Goal: Task Accomplishment & Management: Use online tool/utility

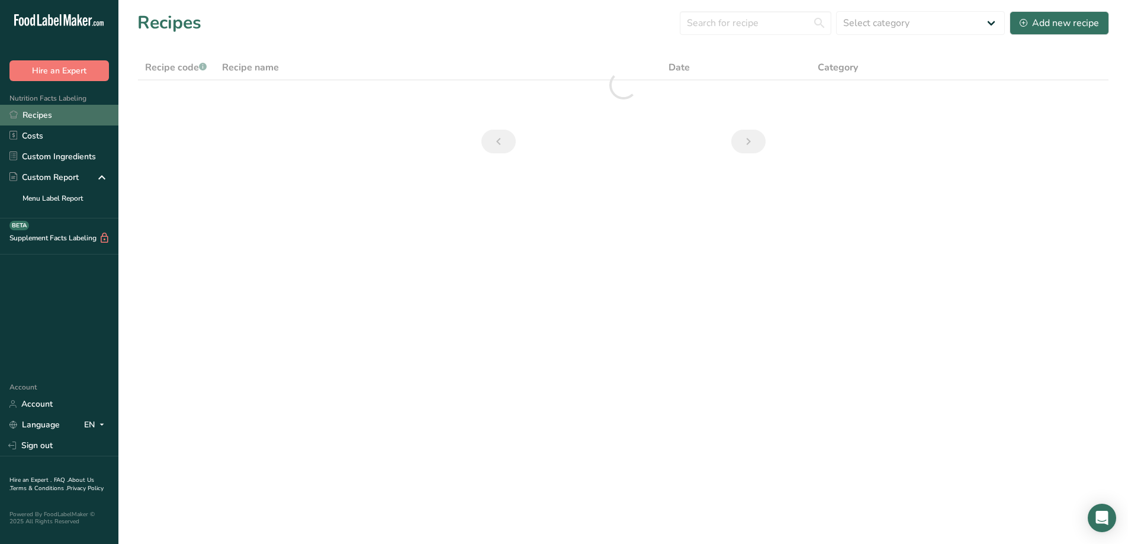
click at [51, 111] on link "Recipes" at bounding box center [59, 115] width 118 height 21
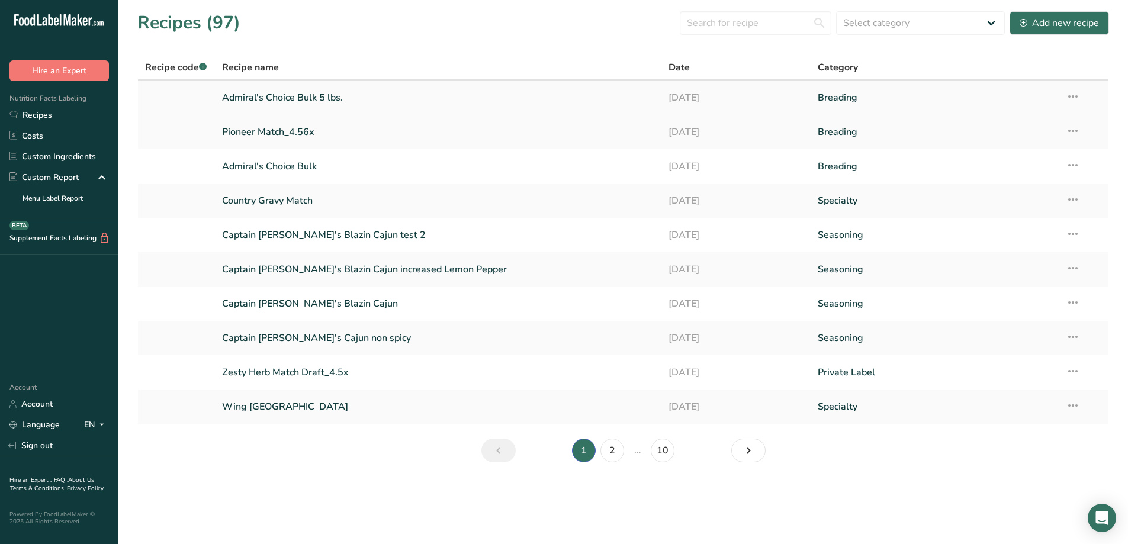
click at [282, 99] on link "Admiral's Choice Bulk 5 lbs." at bounding box center [438, 97] width 433 height 25
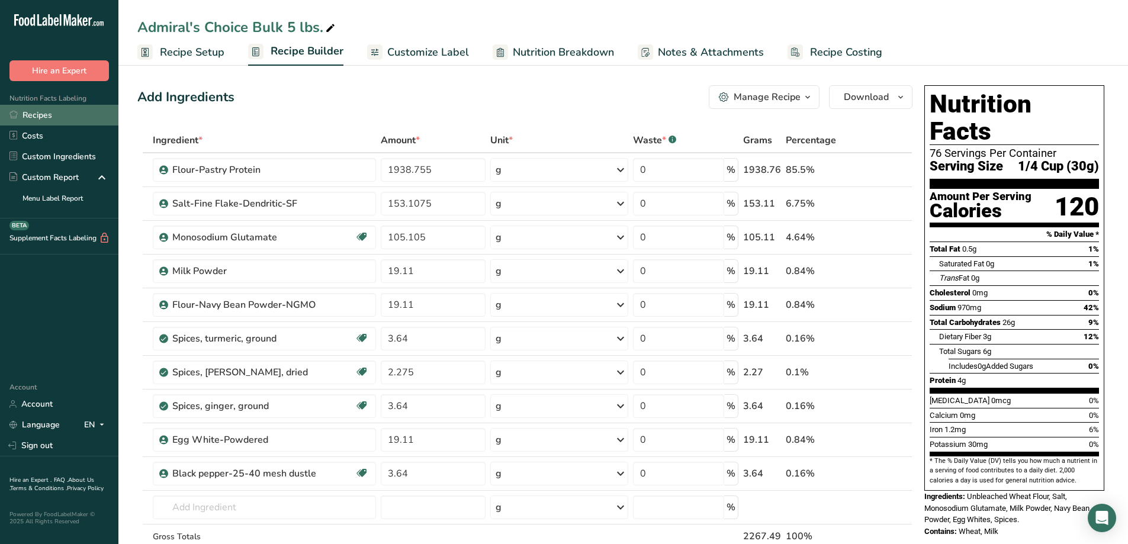
click at [53, 111] on link "Recipes" at bounding box center [59, 115] width 118 height 21
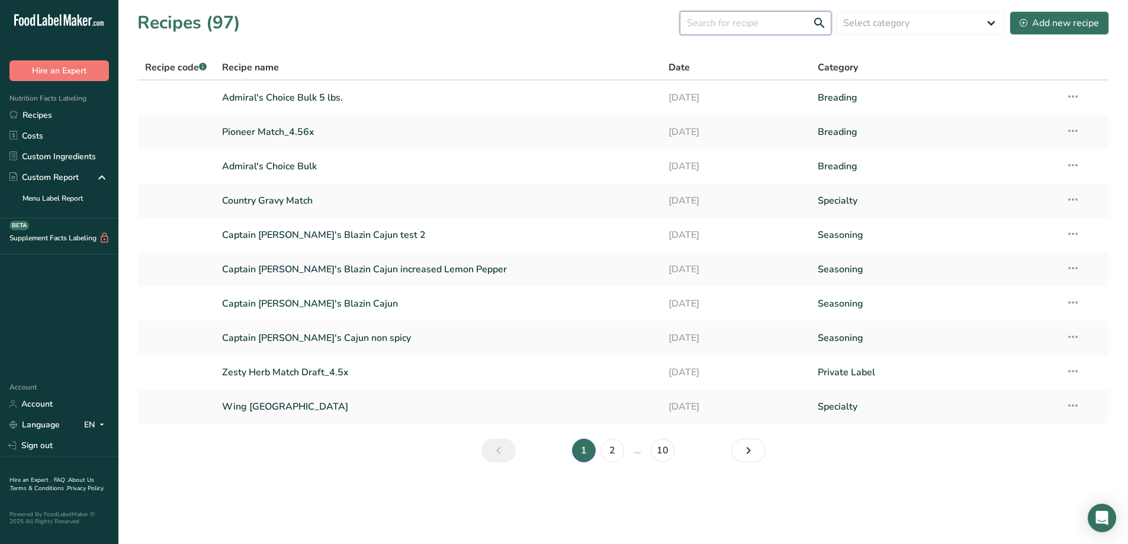
click at [745, 22] on input "text" at bounding box center [756, 23] width 152 height 24
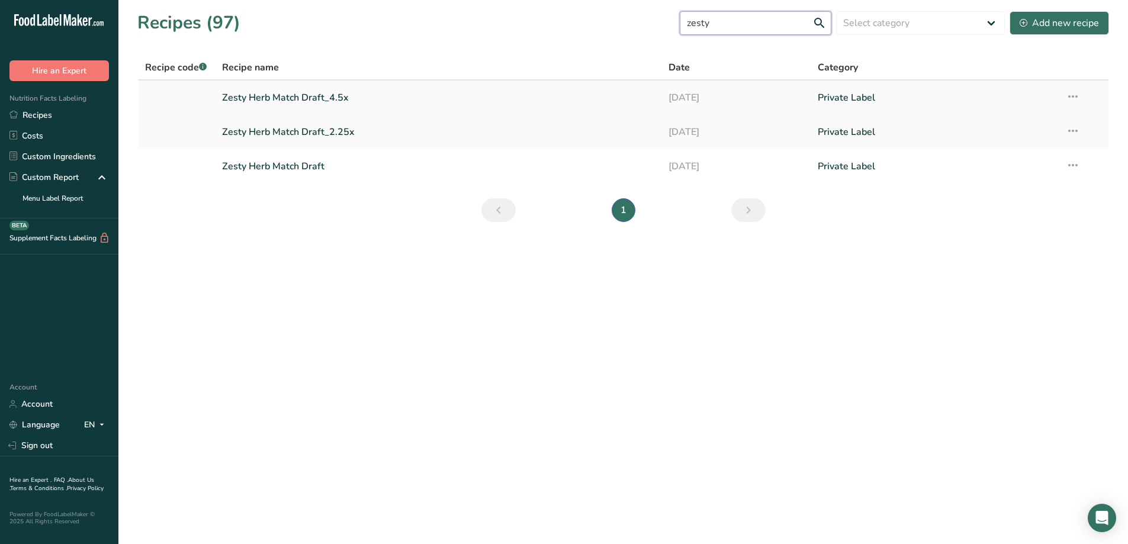
type input "zesty"
click at [331, 91] on link "Zesty Herb Match Draft_4.5x" at bounding box center [438, 97] width 433 height 25
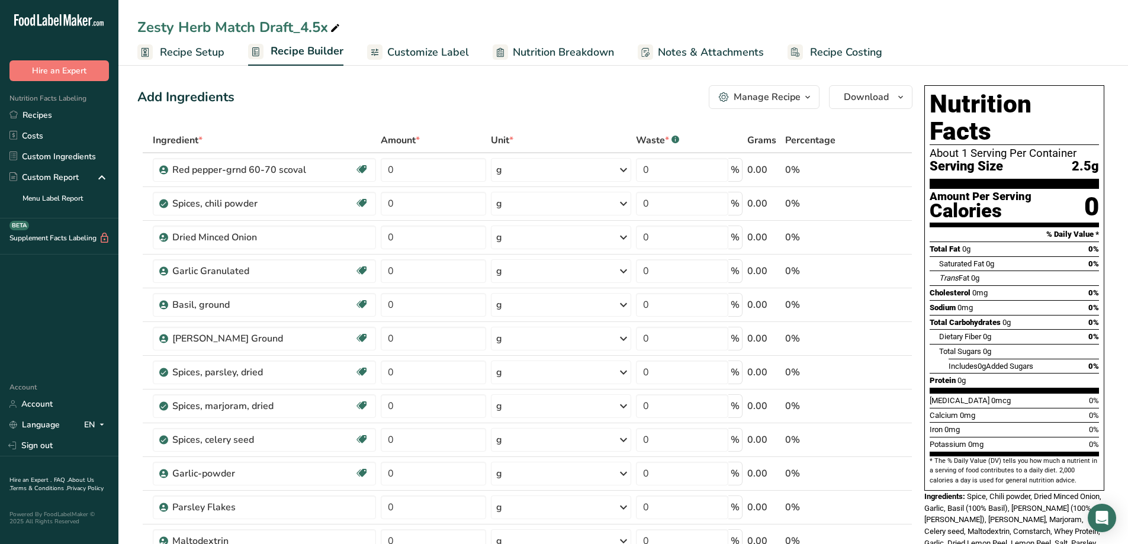
click at [797, 94] on div "Manage Recipe" at bounding box center [766, 97] width 67 height 14
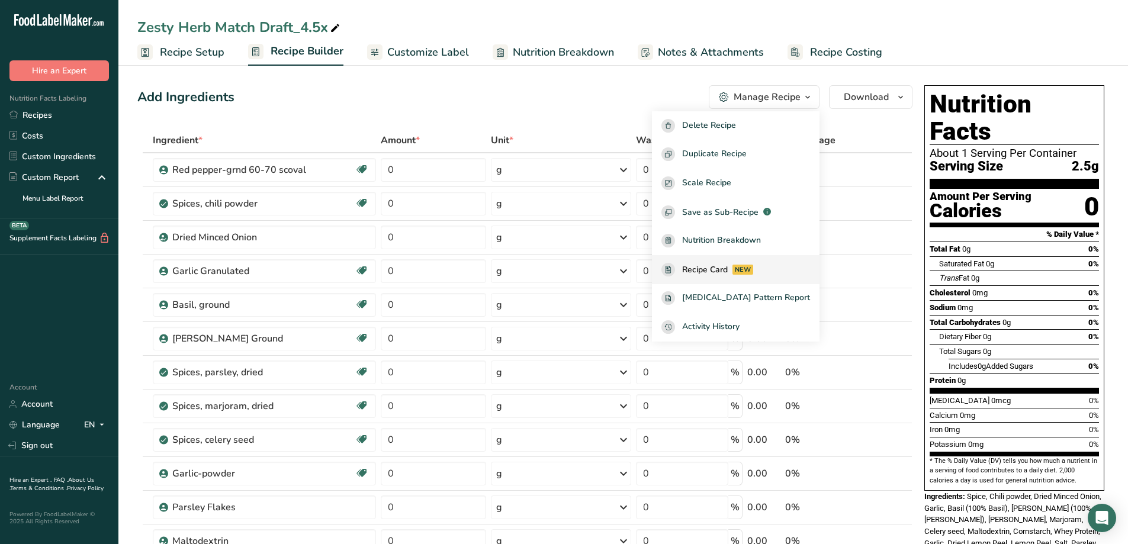
click at [720, 269] on span "Recipe Card" at bounding box center [705, 269] width 46 height 12
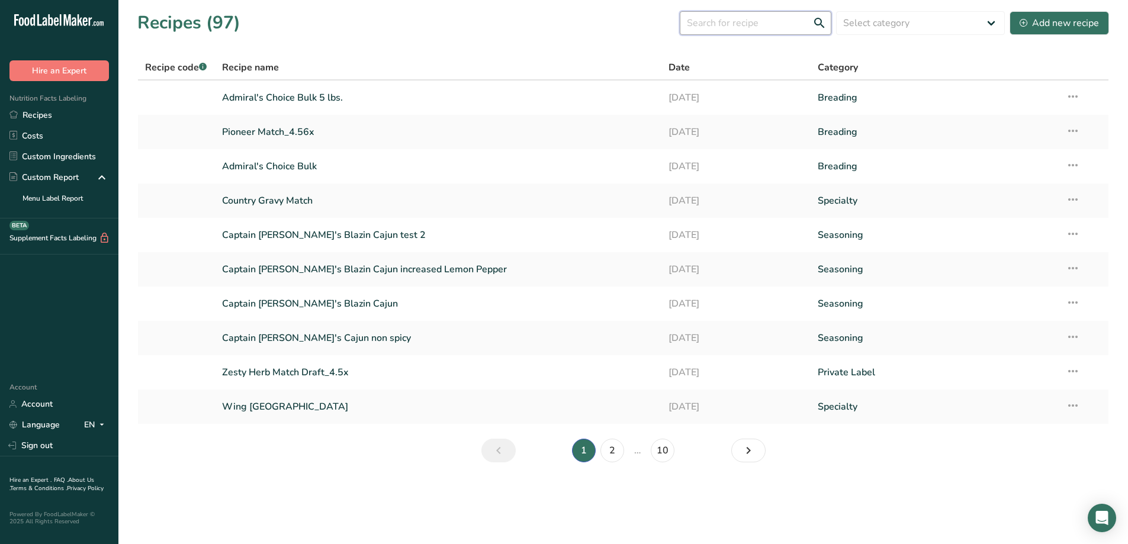
click at [784, 15] on input "text" at bounding box center [756, 23] width 152 height 24
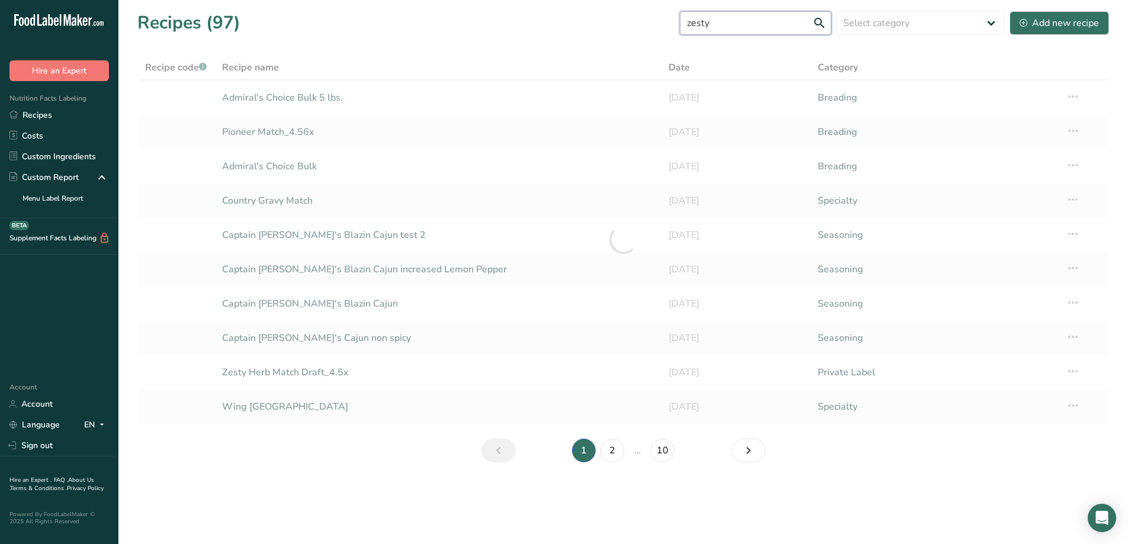
type input "zesty"
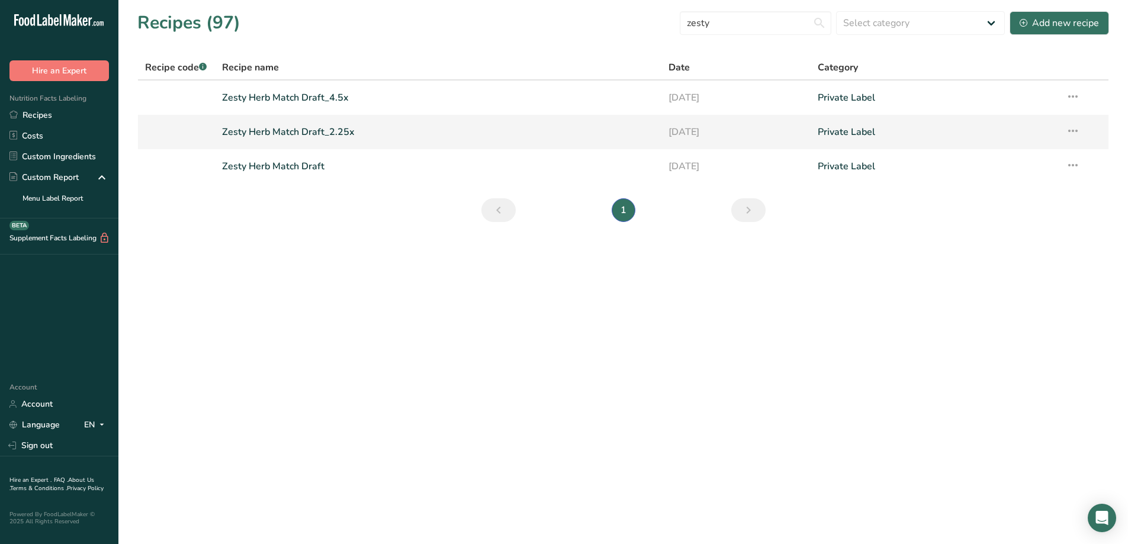
click at [319, 130] on link "Zesty Herb Match Draft_2.25x" at bounding box center [438, 132] width 433 height 25
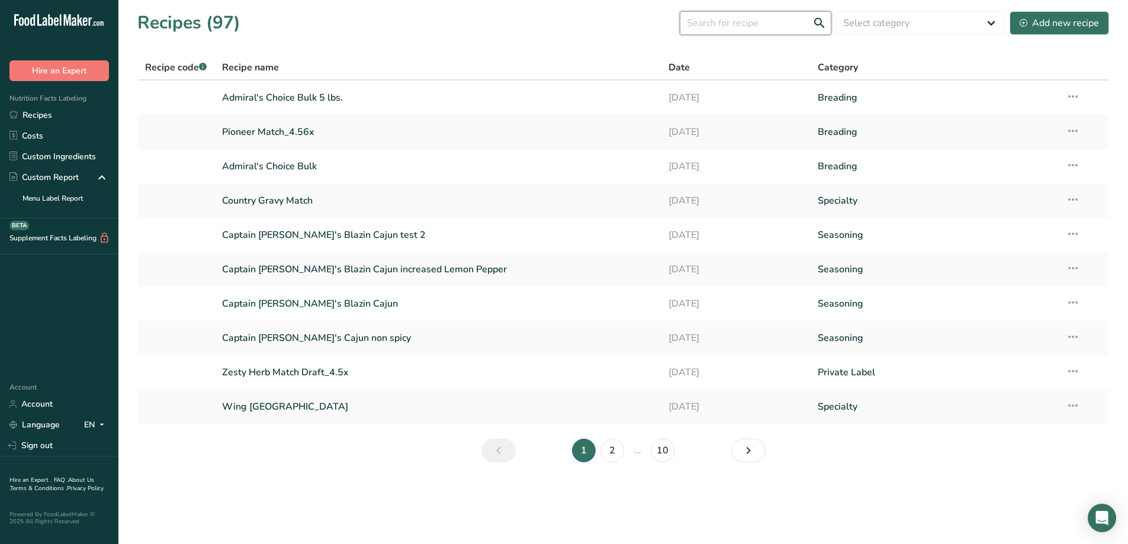
click at [756, 20] on input "text" at bounding box center [756, 23] width 152 height 24
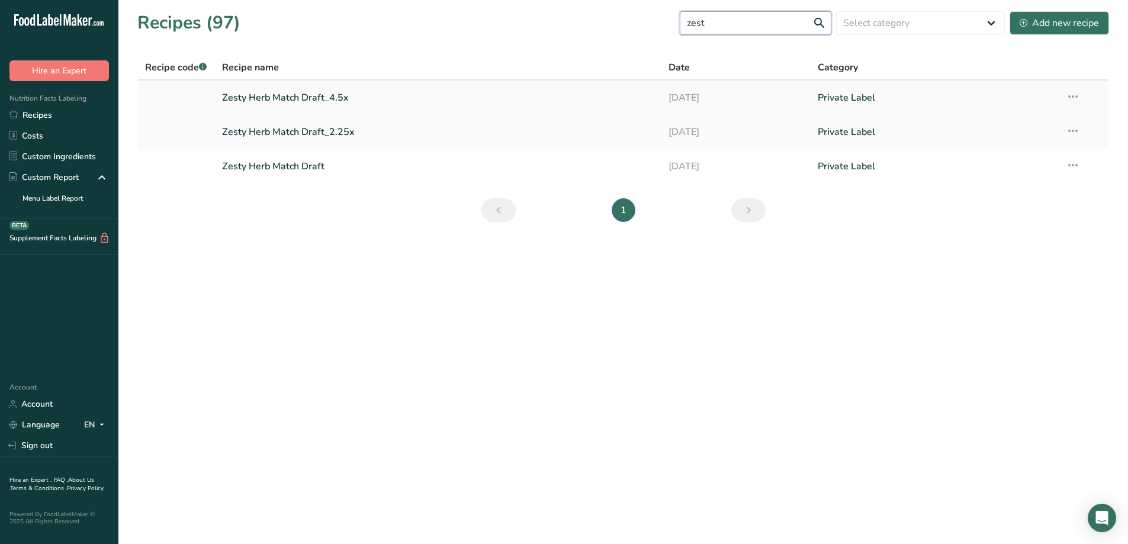
type input "zest"
click at [1077, 96] on icon at bounding box center [1072, 96] width 14 height 21
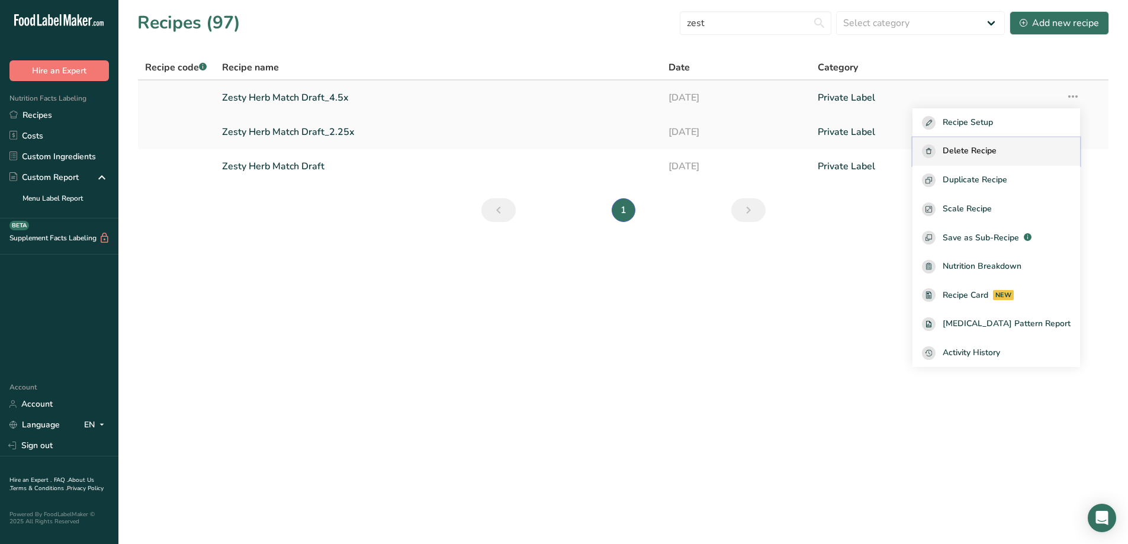
click at [986, 151] on span "Delete Recipe" at bounding box center [969, 151] width 54 height 14
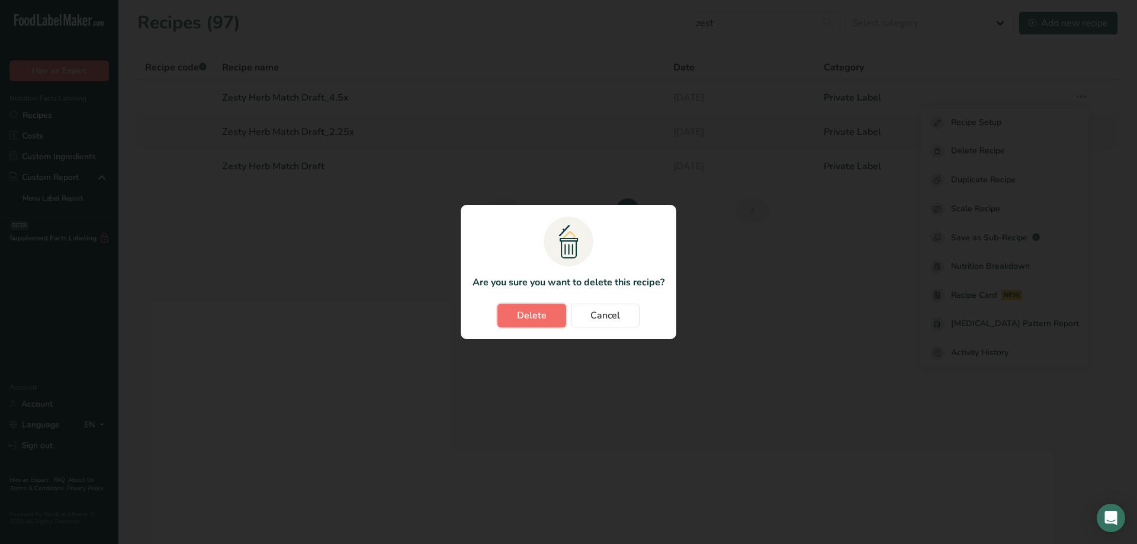
click at [552, 314] on button "Delete" at bounding box center [531, 316] width 69 height 24
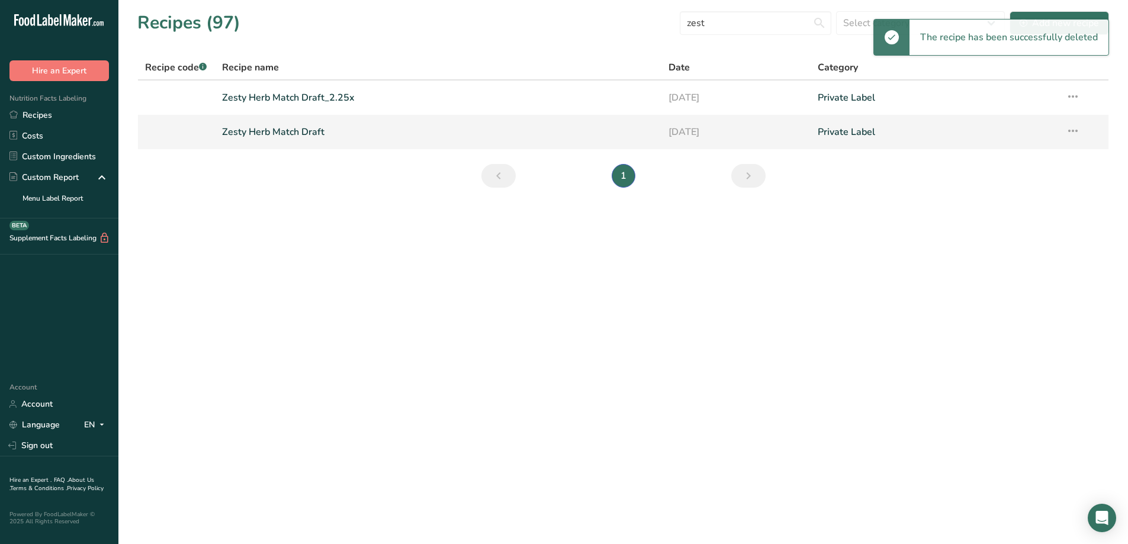
click at [295, 134] on link "Zesty Herb Match Draft" at bounding box center [438, 132] width 433 height 25
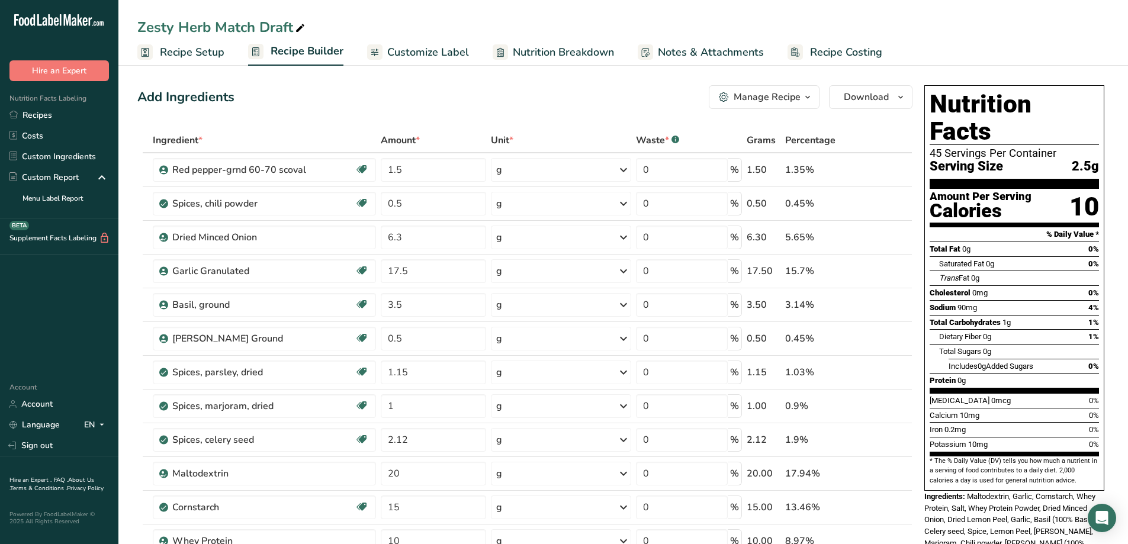
click at [815, 95] on button "Manage Recipe" at bounding box center [764, 97] width 111 height 24
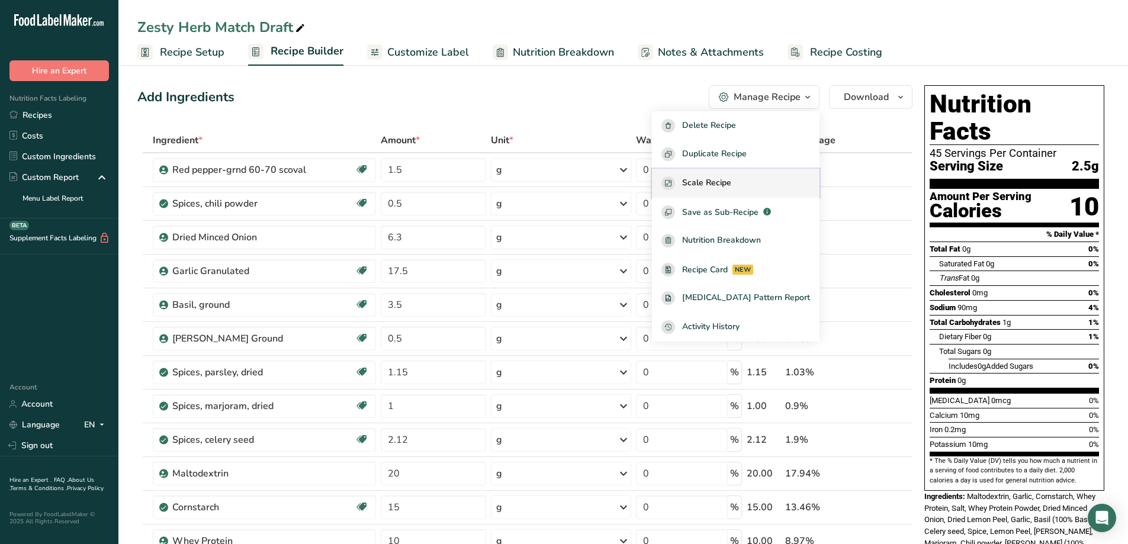
click at [766, 178] on div "Scale Recipe" at bounding box center [735, 183] width 149 height 14
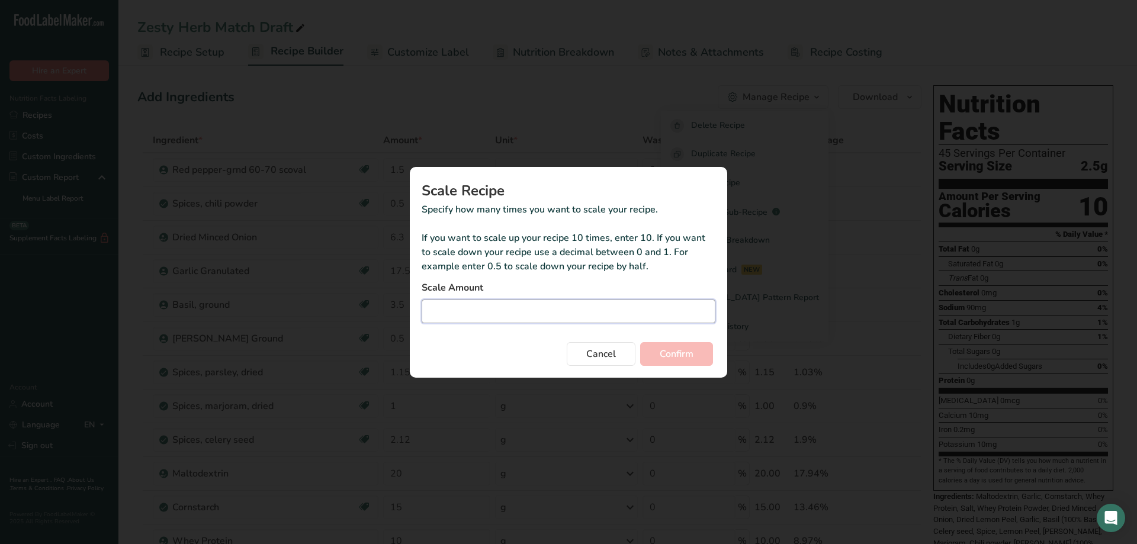
click at [528, 304] on input "Duplicate recipe modal" at bounding box center [568, 312] width 294 height 24
type input "4.5"
click at [697, 353] on button "Confirm" at bounding box center [676, 354] width 73 height 24
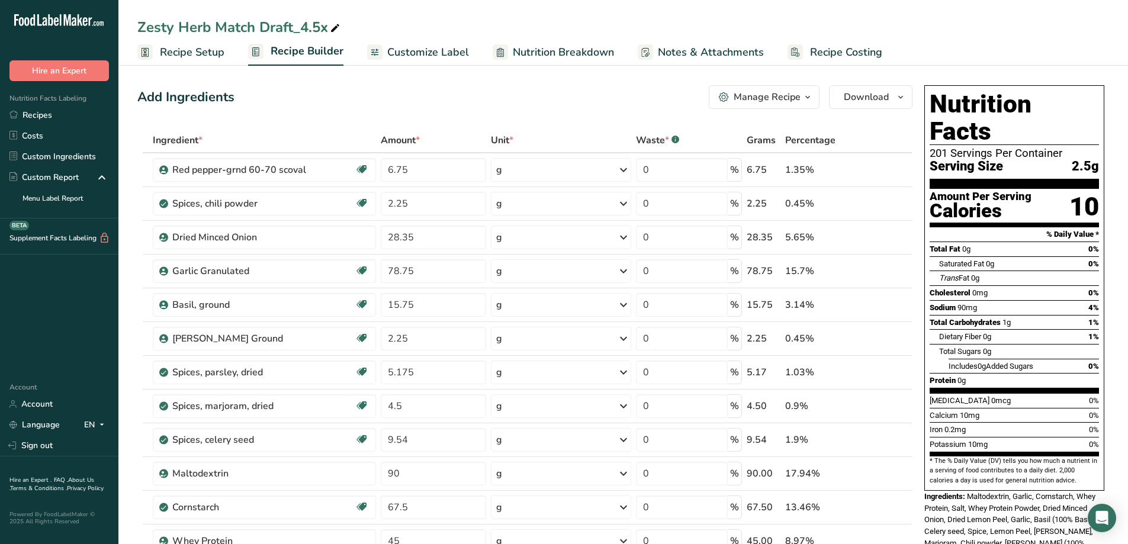
click at [806, 98] on icon "button" at bounding box center [807, 97] width 9 height 15
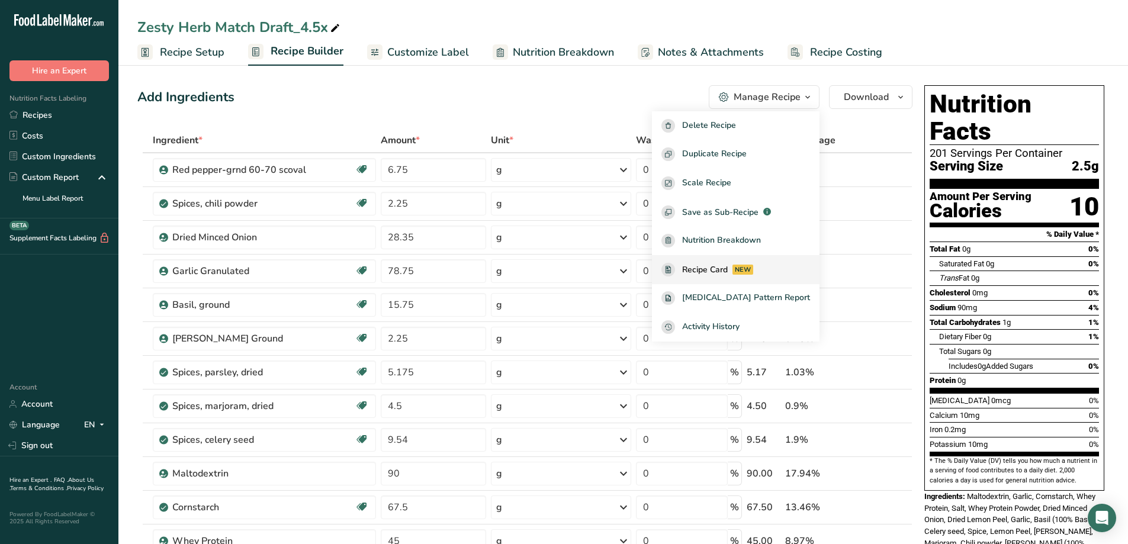
click at [727, 265] on span "Recipe Card" at bounding box center [705, 269] width 46 height 12
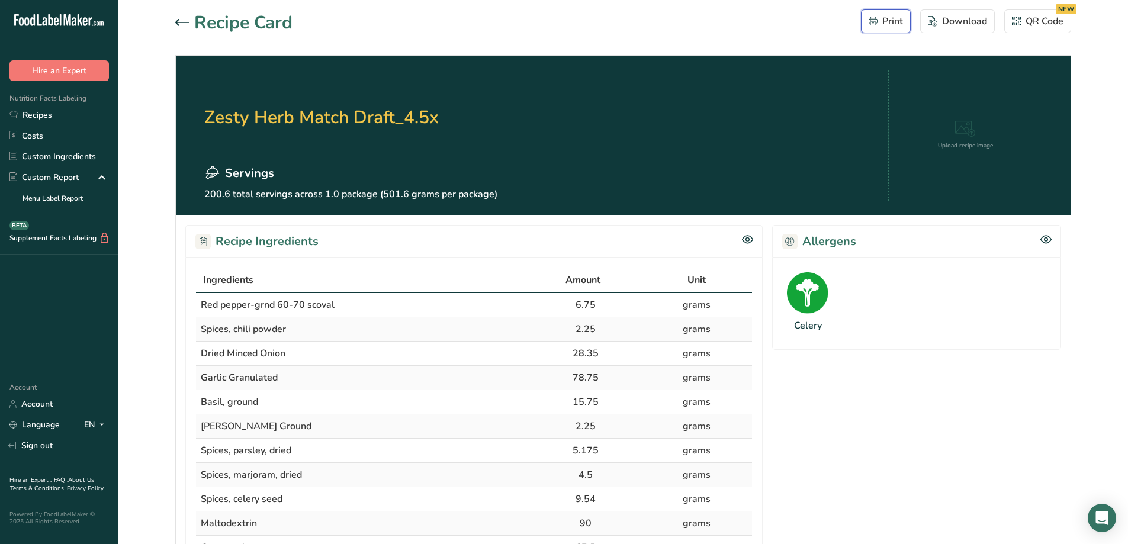
click at [879, 20] on div "Print" at bounding box center [885, 21] width 34 height 14
click at [861, 9] on button "Print" at bounding box center [886, 21] width 50 height 24
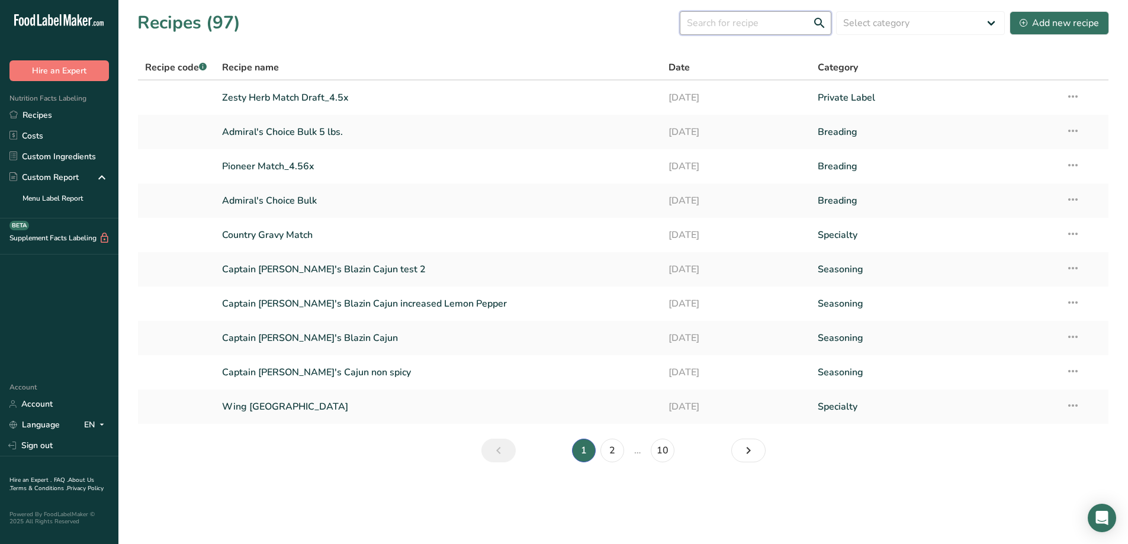
click at [720, 21] on input "text" at bounding box center [756, 23] width 152 height 24
click at [1076, 98] on icon at bounding box center [1072, 96] width 14 height 21
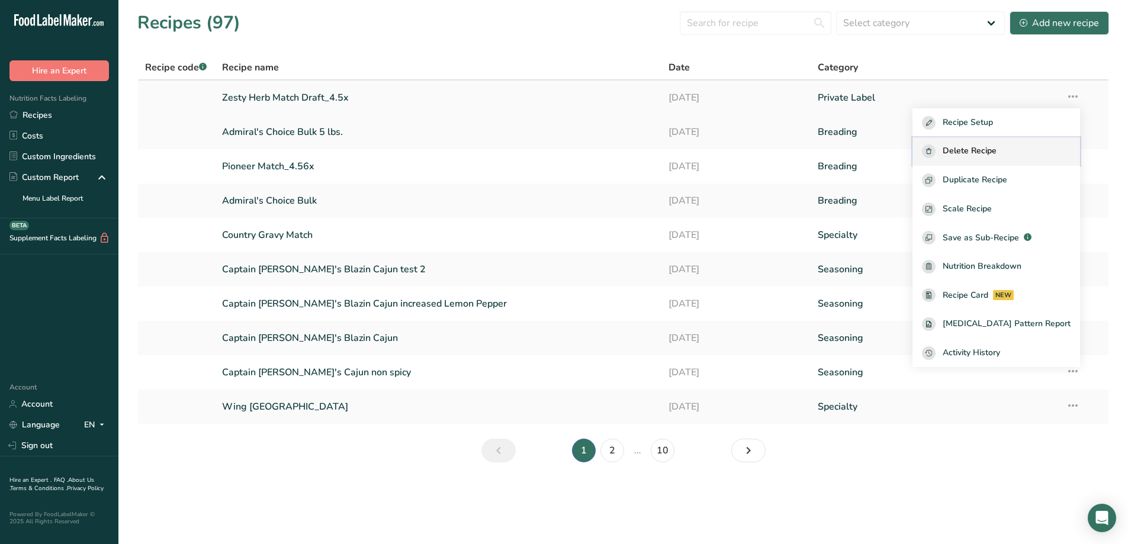
click at [996, 150] on span "Delete Recipe" at bounding box center [969, 151] width 54 height 14
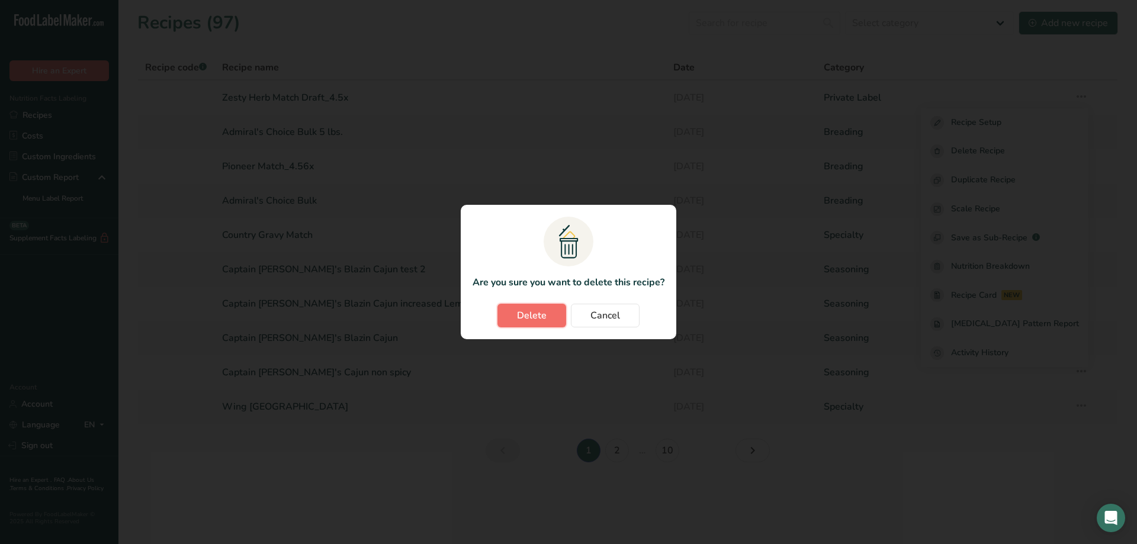
click at [552, 320] on button "Delete" at bounding box center [531, 316] width 69 height 24
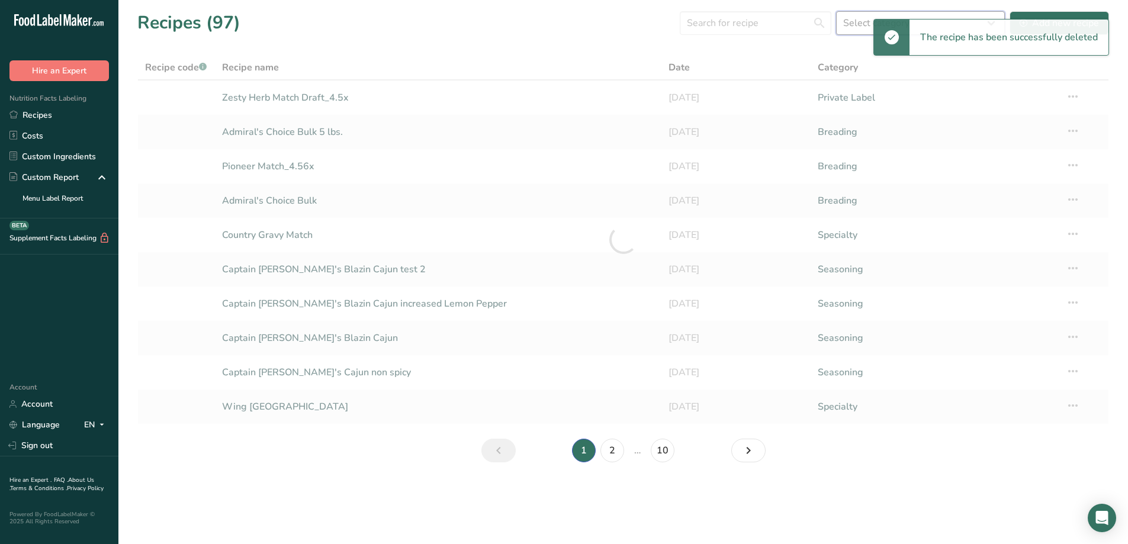
click at [862, 20] on select "Select category All Baked Goods Batter [GEOGRAPHIC_DATA] Breading Confectionery…" at bounding box center [920, 23] width 169 height 24
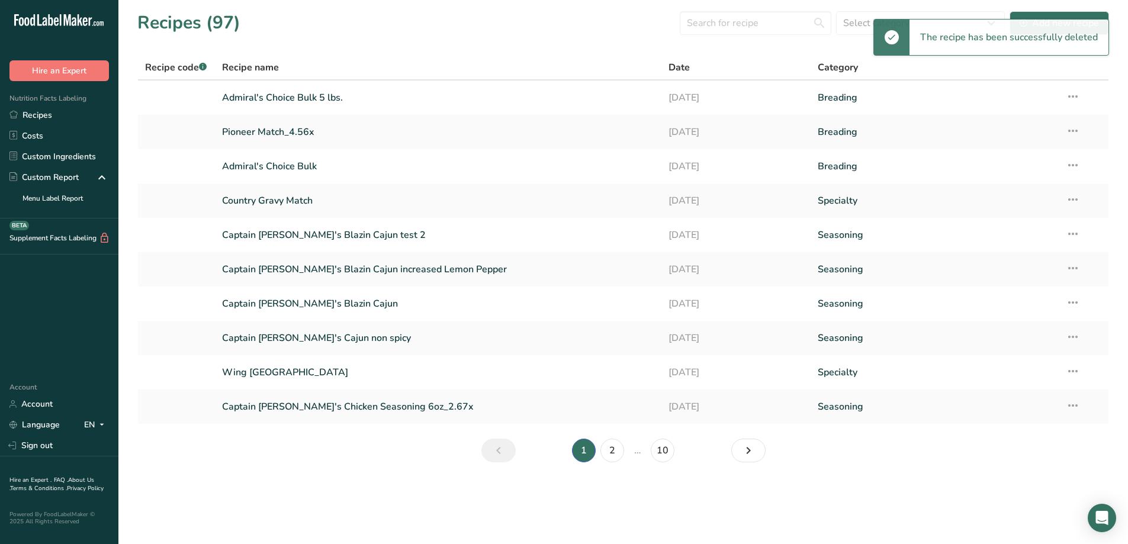
click at [757, 67] on div "Date" at bounding box center [735, 67] width 135 height 14
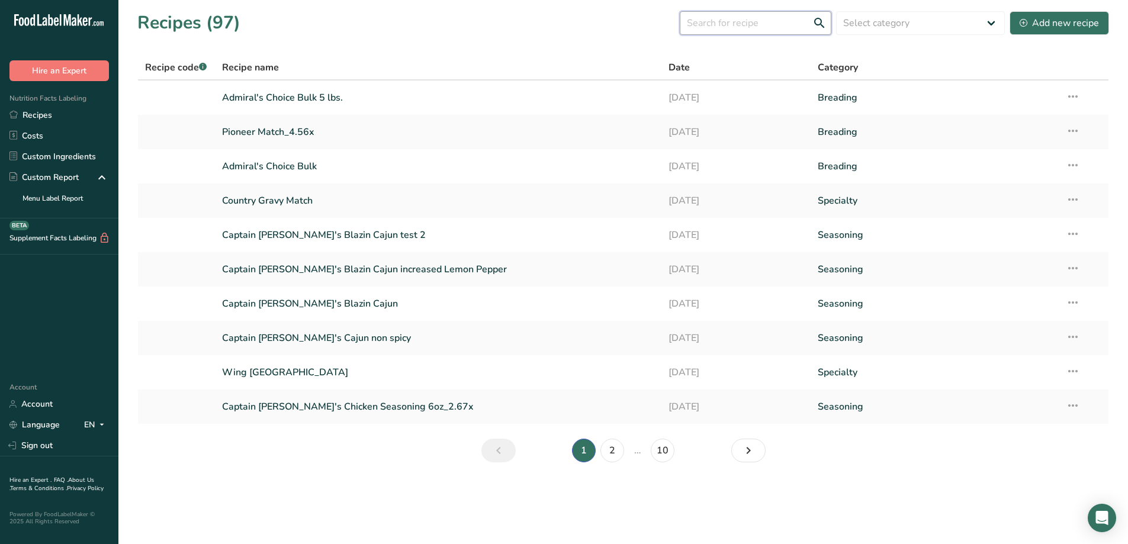
click at [732, 21] on input "text" at bounding box center [756, 23] width 152 height 24
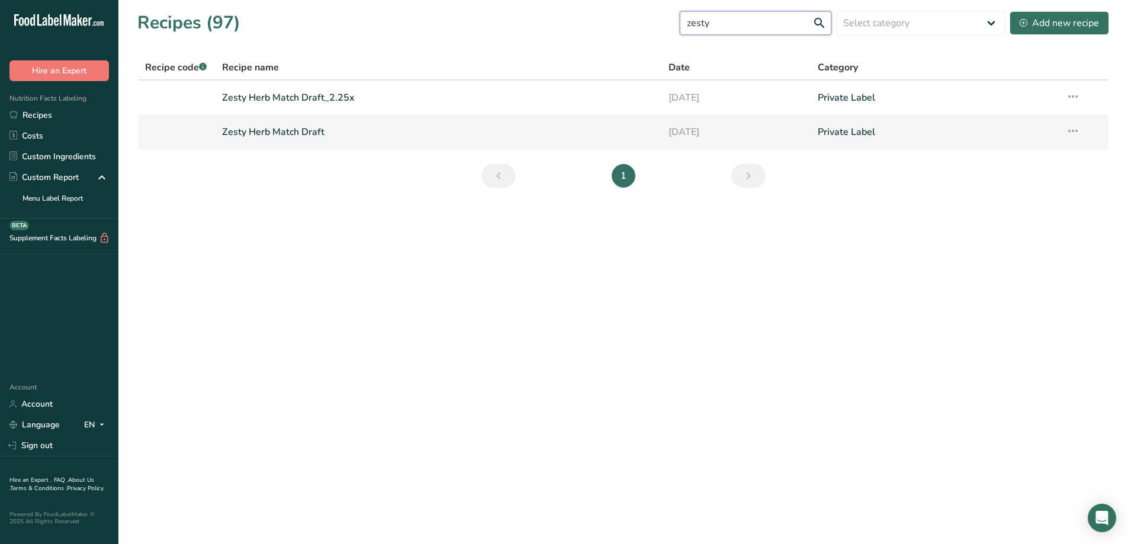
type input "zesty"
click at [337, 133] on link "Zesty Herb Match Draft" at bounding box center [438, 132] width 433 height 25
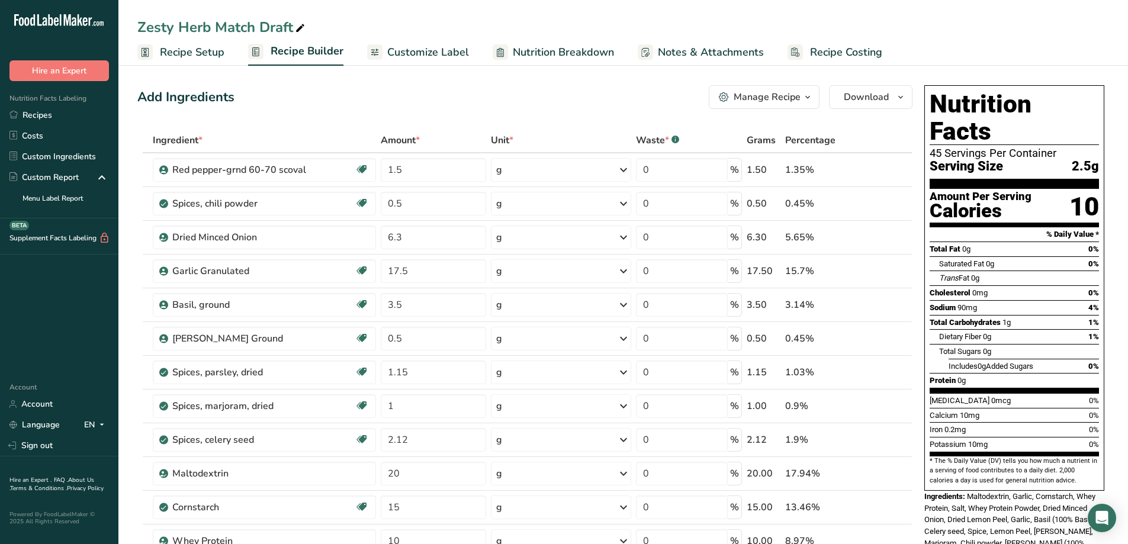
click at [814, 96] on span "button" at bounding box center [807, 97] width 14 height 14
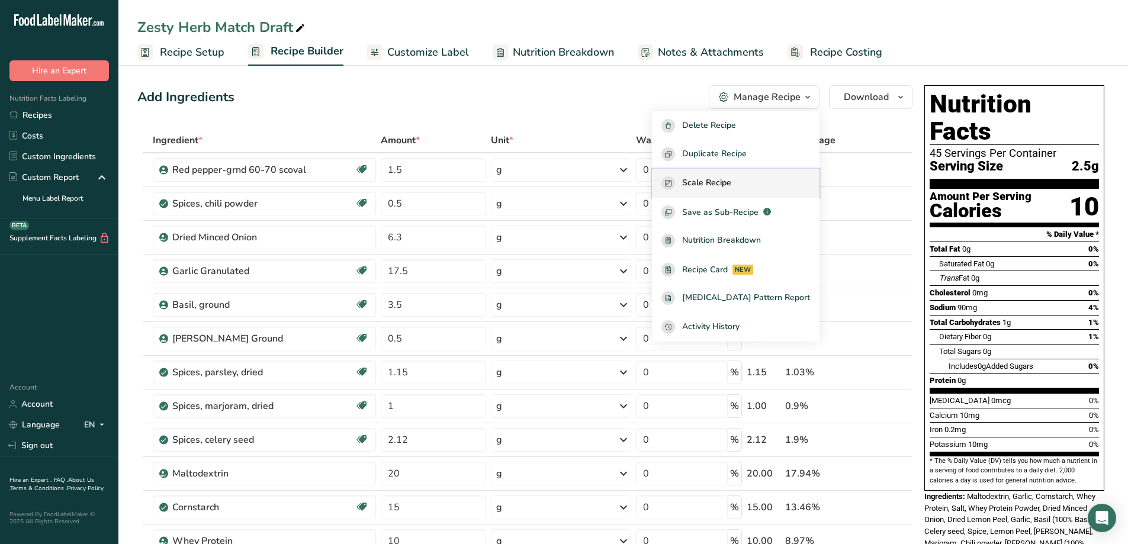
click at [783, 178] on div "Scale Recipe" at bounding box center [735, 183] width 149 height 14
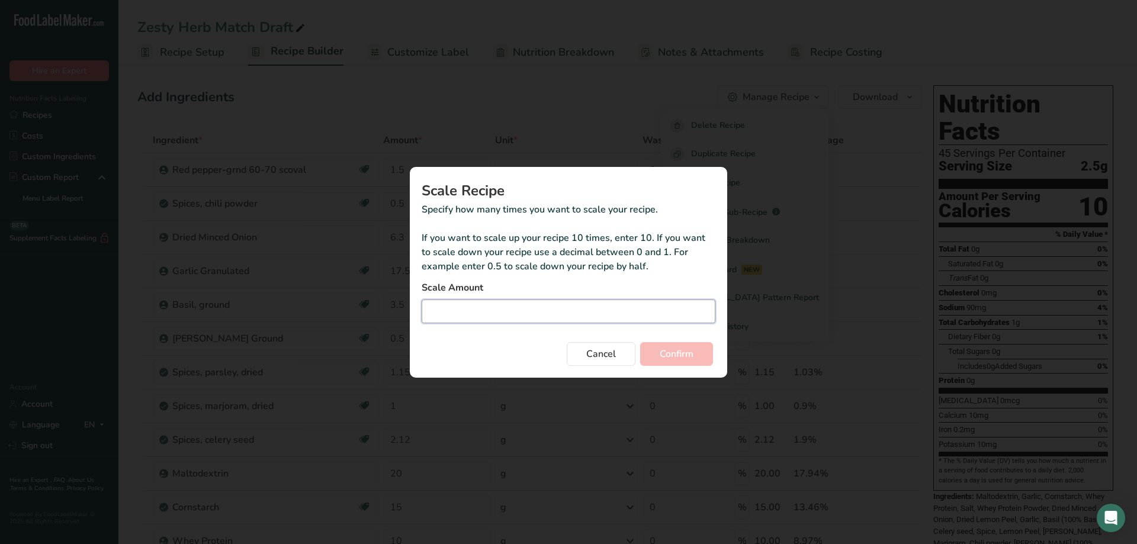
click at [543, 317] on input "Duplicate recipe modal" at bounding box center [568, 312] width 294 height 24
type input "8"
click at [696, 347] on button "Confirm" at bounding box center [676, 354] width 73 height 24
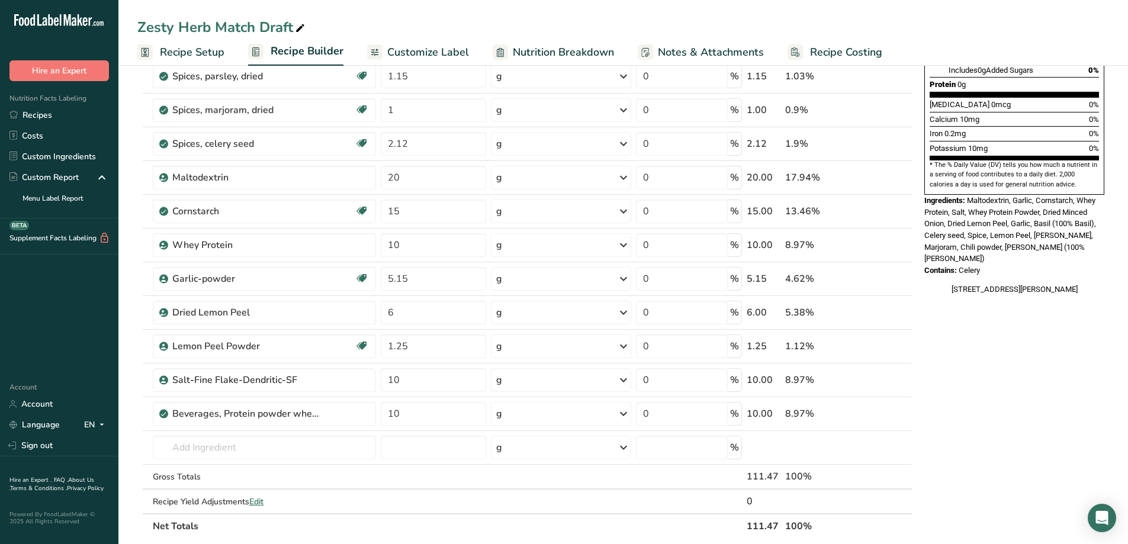
scroll to position [118, 0]
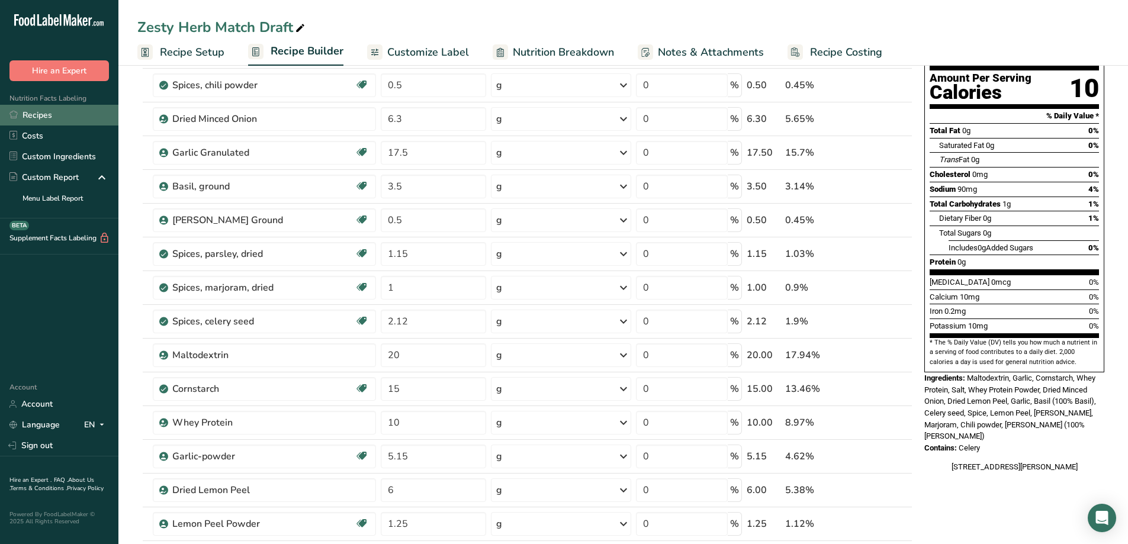
click at [50, 114] on link "Recipes" at bounding box center [59, 115] width 118 height 21
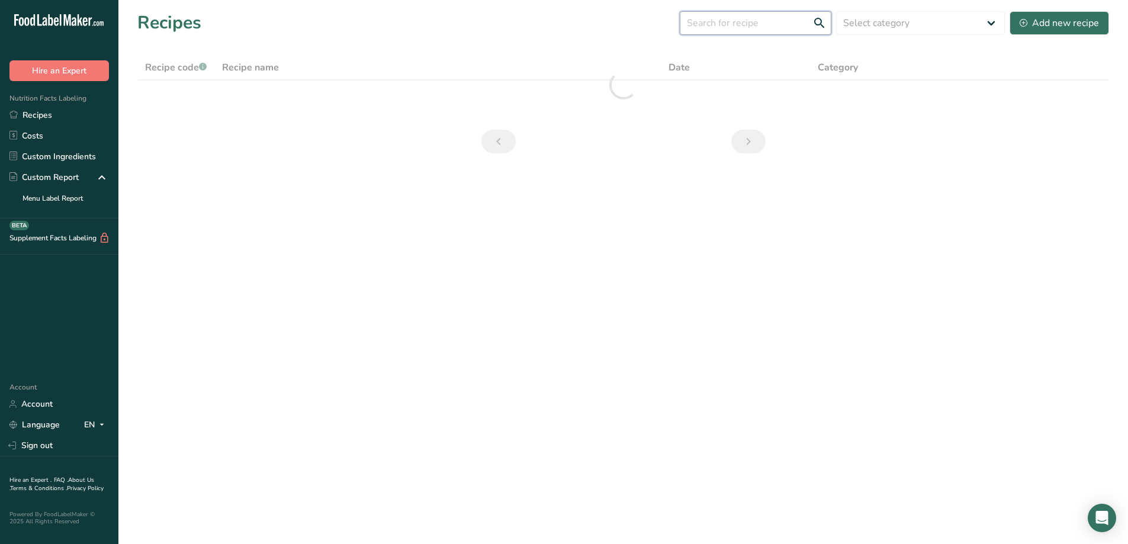
click at [713, 31] on input "text" at bounding box center [756, 23] width 152 height 24
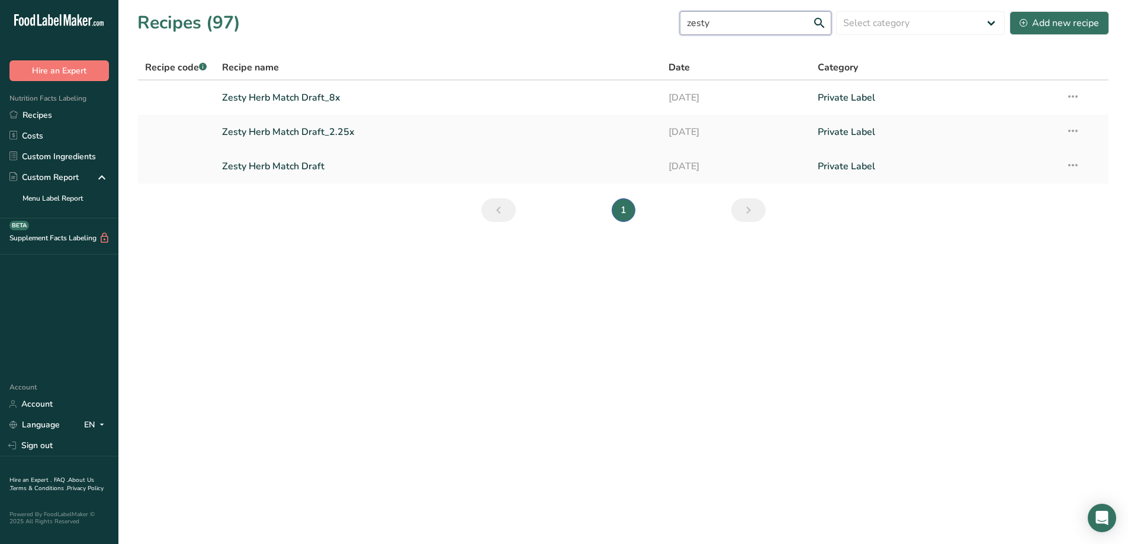
type input "zesty"
click at [285, 168] on link "Zesty Herb Match Draft" at bounding box center [438, 166] width 433 height 25
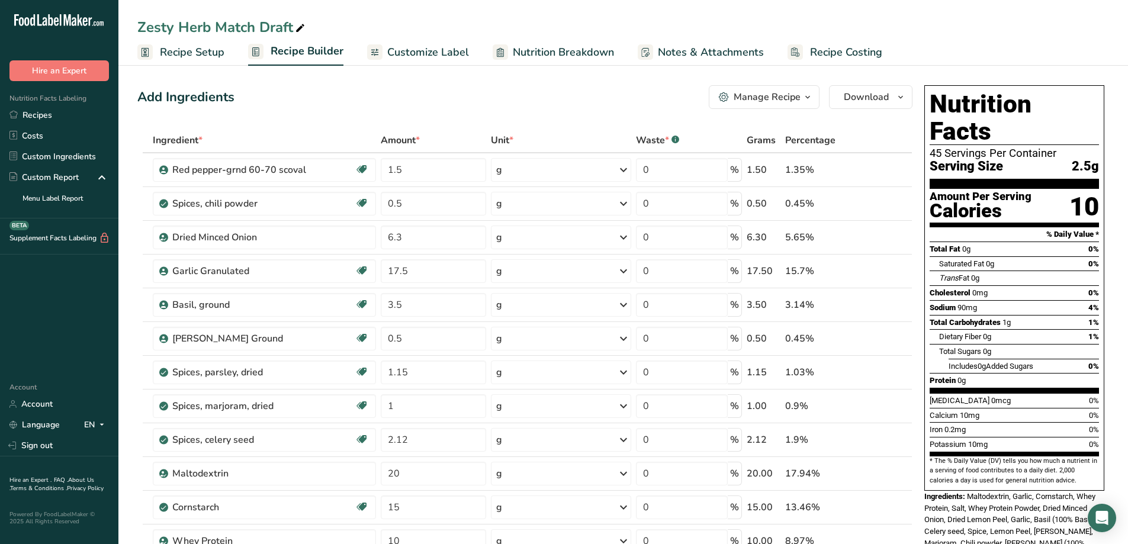
click at [817, 96] on button "Manage Recipe" at bounding box center [764, 97] width 111 height 24
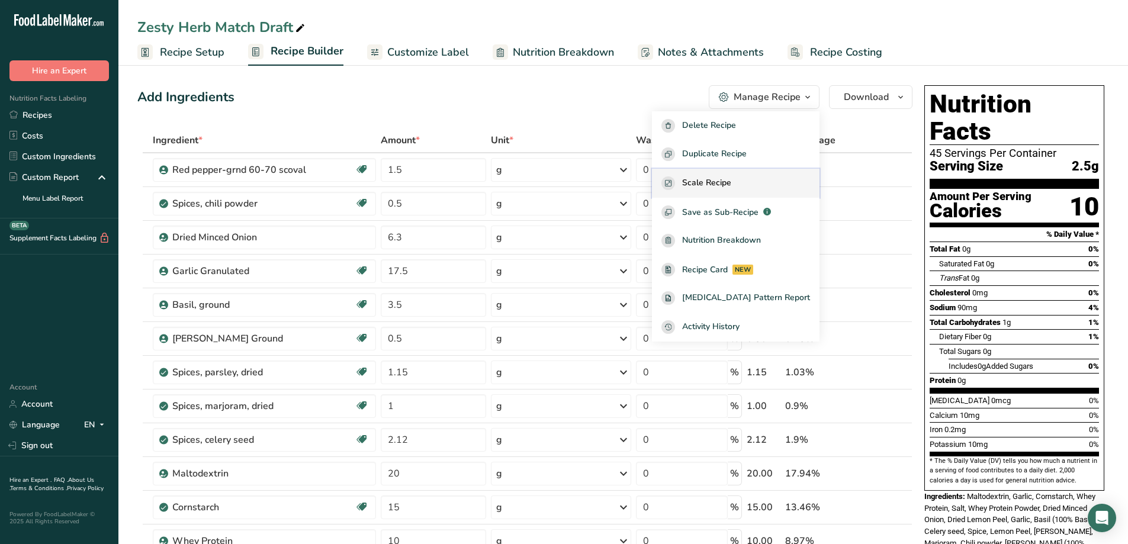
click at [777, 177] on div "Scale Recipe" at bounding box center [735, 183] width 149 height 14
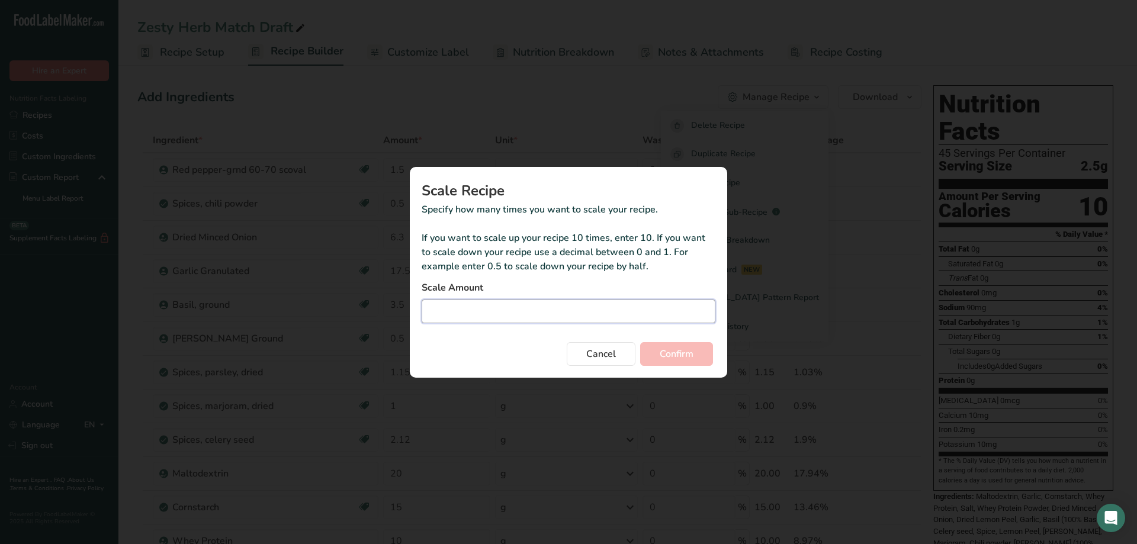
click at [494, 313] on input "Duplicate recipe modal" at bounding box center [568, 312] width 294 height 24
type input "8.25"
click at [672, 354] on span "Confirm" at bounding box center [676, 354] width 34 height 14
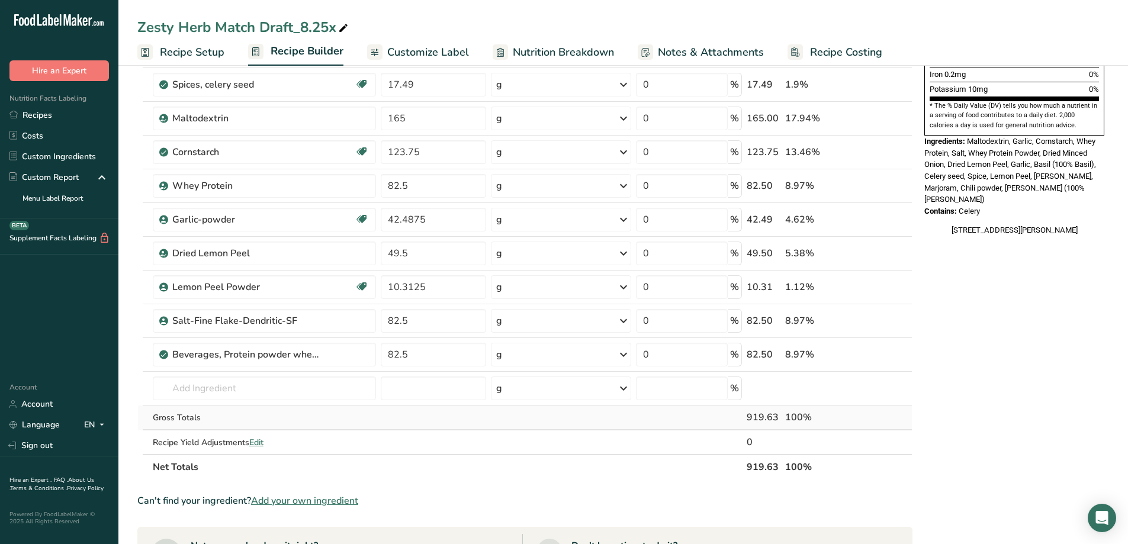
scroll to position [296, 0]
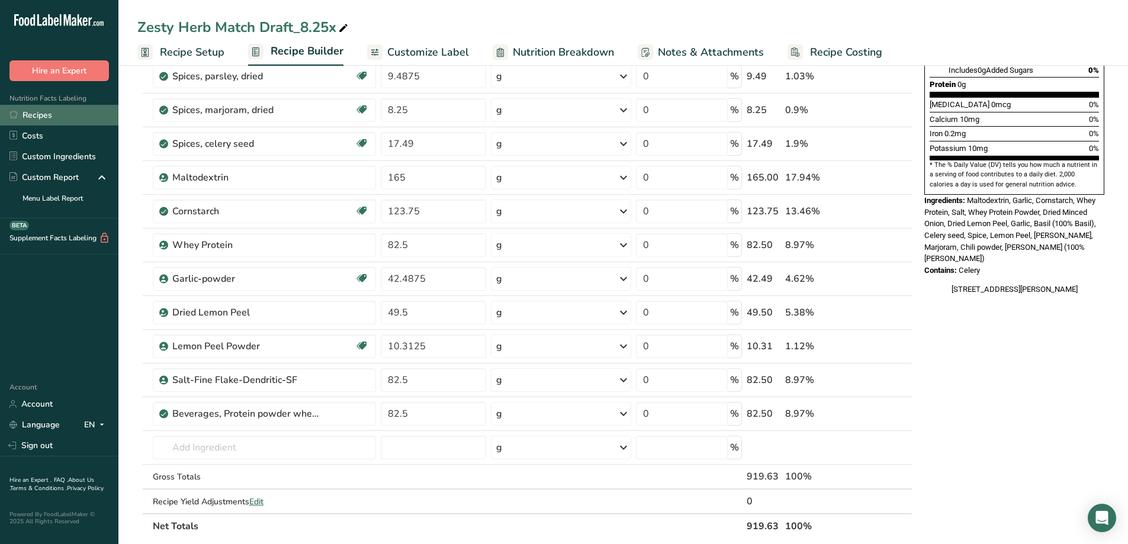
click at [46, 109] on link "Recipes" at bounding box center [59, 115] width 118 height 21
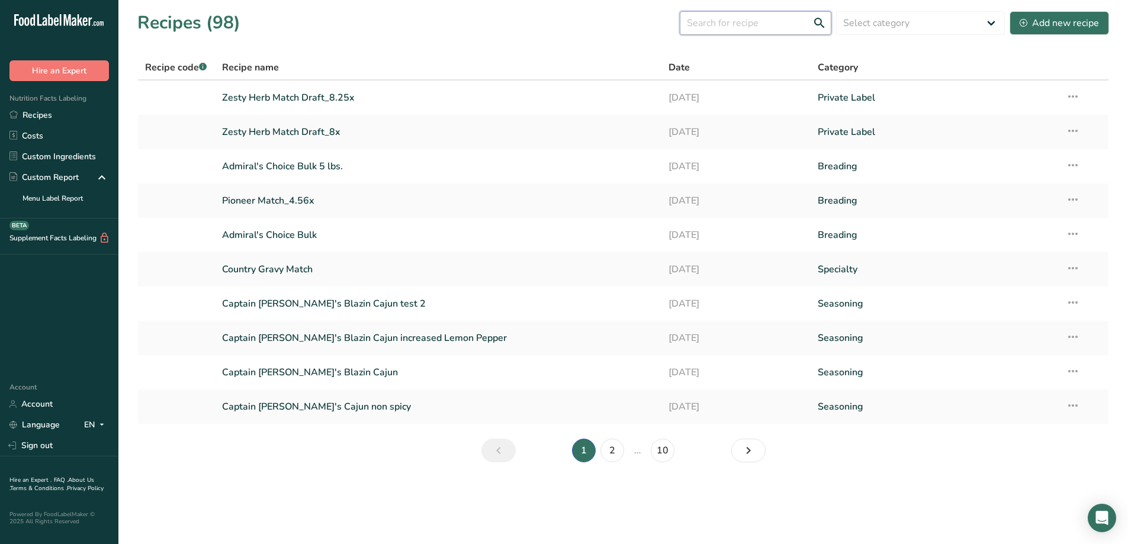
click at [765, 26] on input "text" at bounding box center [756, 23] width 152 height 24
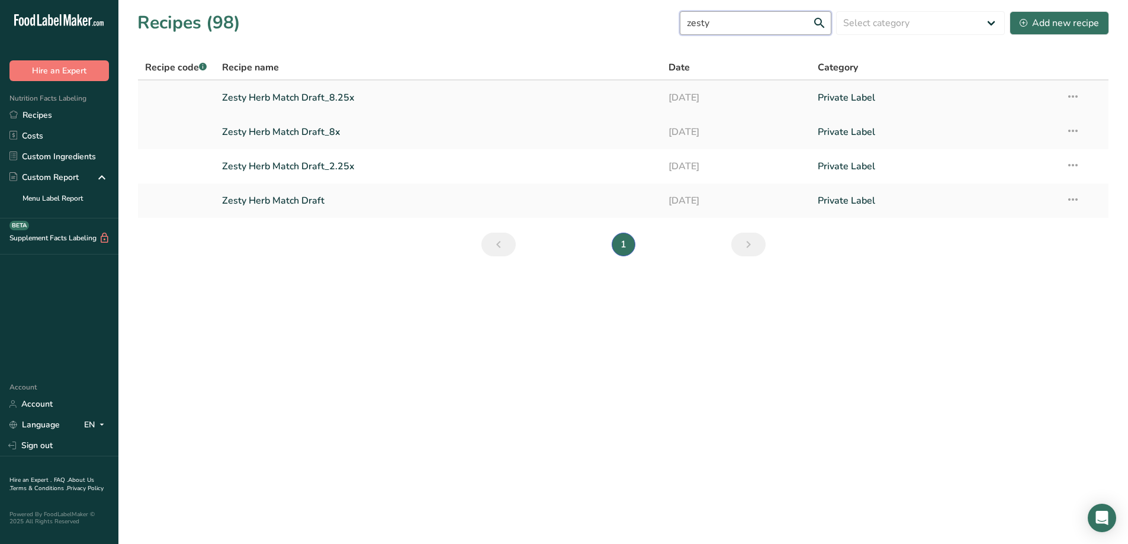
type input "zesty"
click at [1074, 93] on icon at bounding box center [1072, 96] width 14 height 21
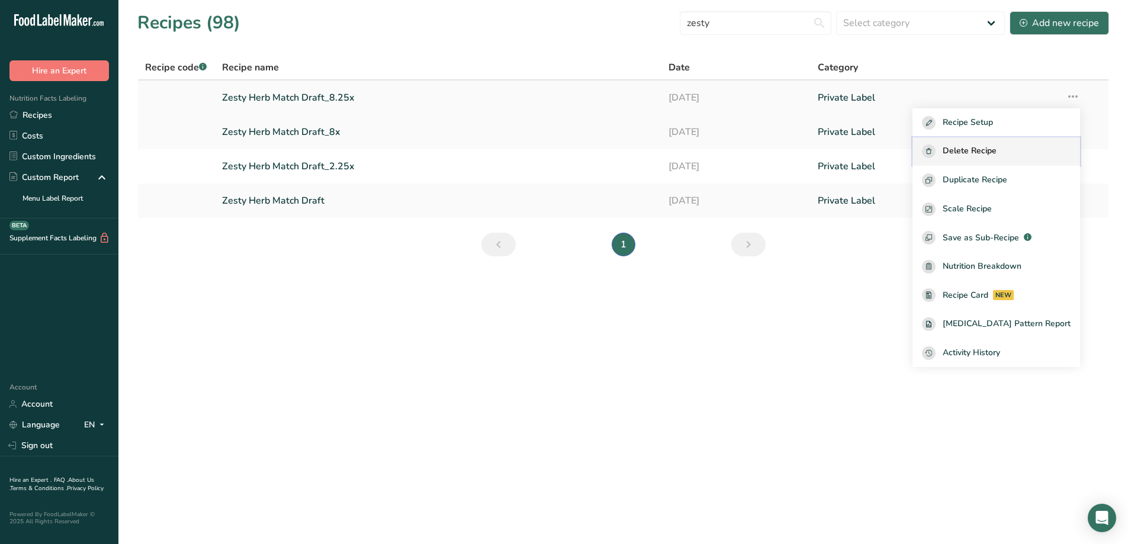
click at [993, 154] on span "Delete Recipe" at bounding box center [969, 151] width 54 height 14
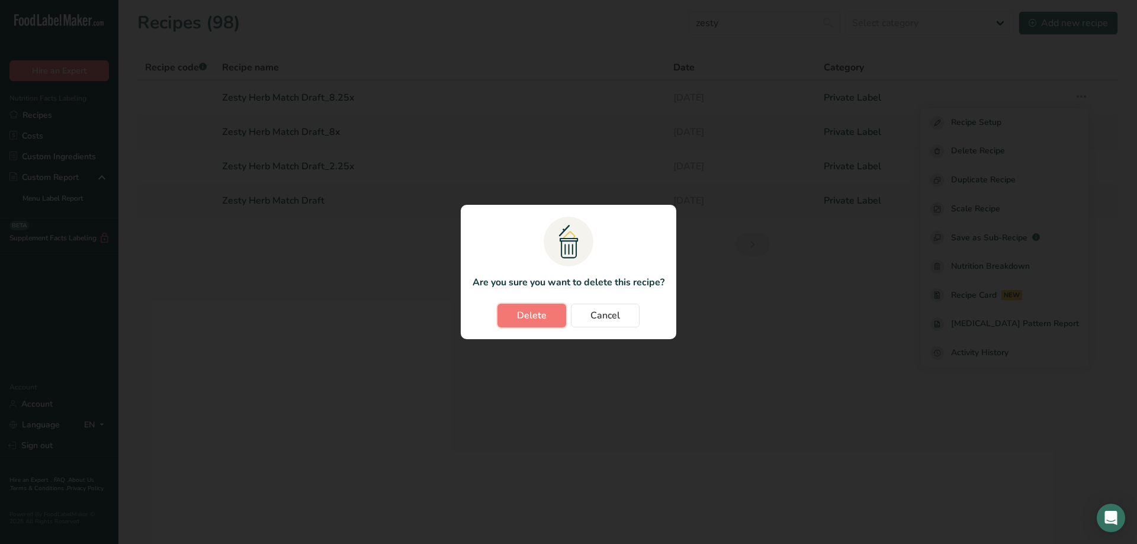
click at [537, 313] on span "Delete" at bounding box center [532, 315] width 30 height 14
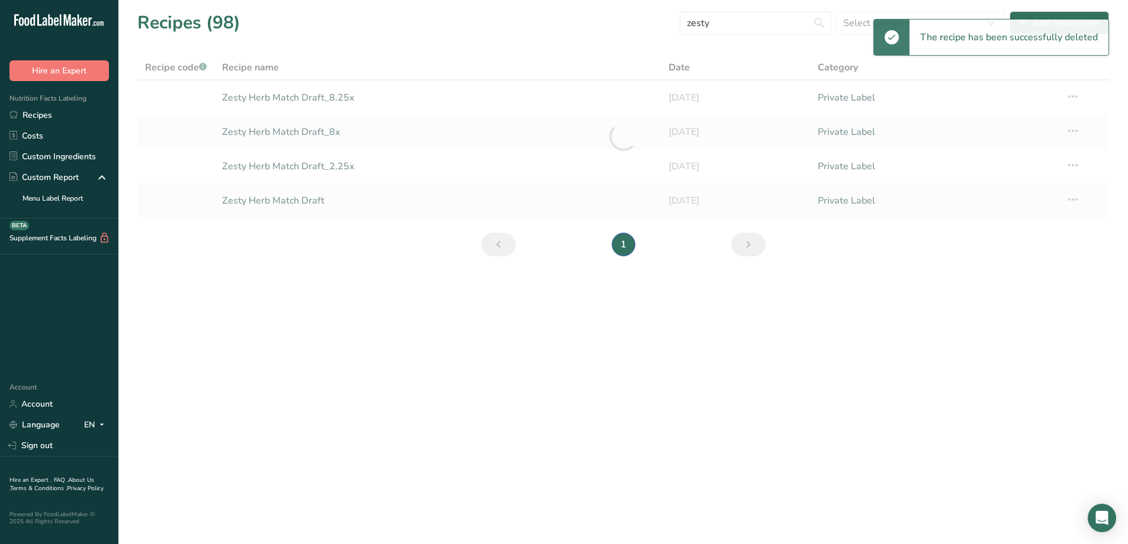
click at [290, 198] on section "Recipes (98) zesty Select category All Baked Goods Batter [GEOGRAPHIC_DATA] Bre…" at bounding box center [622, 137] width 1009 height 275
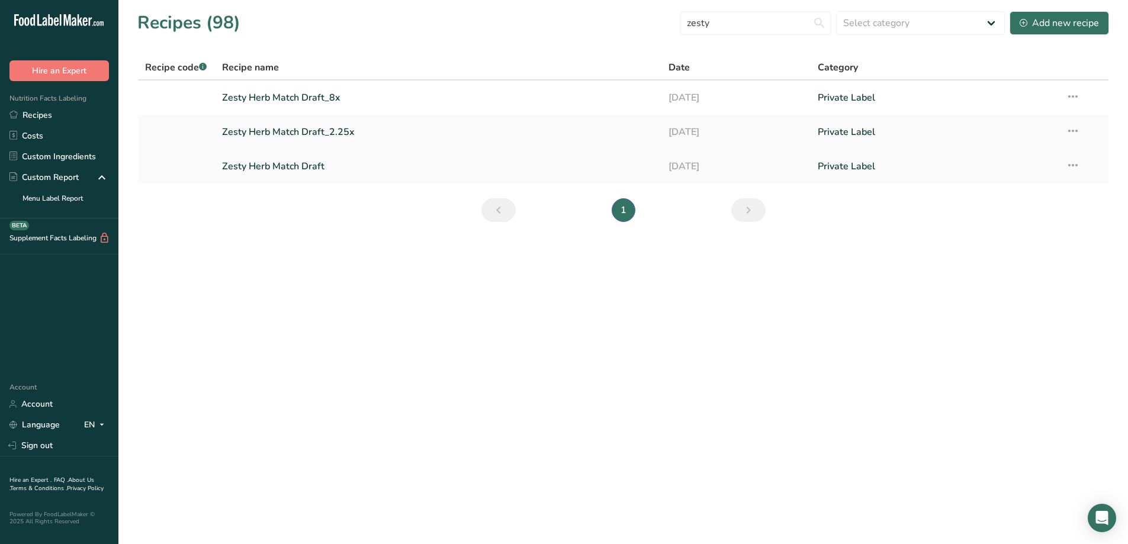
click at [289, 170] on link "Zesty Herb Match Draft" at bounding box center [438, 166] width 433 height 25
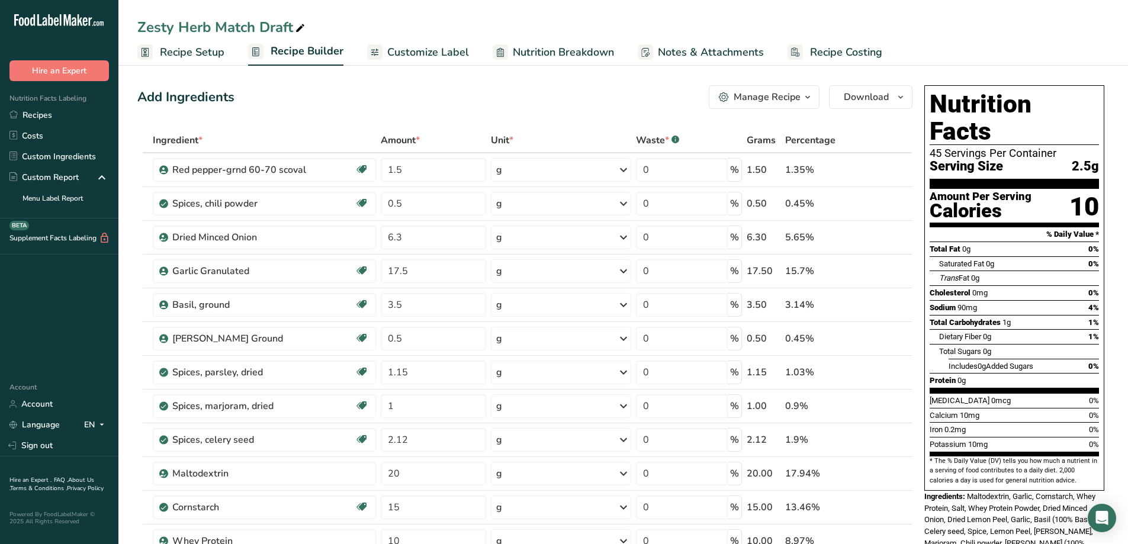
click at [805, 96] on icon "button" at bounding box center [807, 97] width 9 height 15
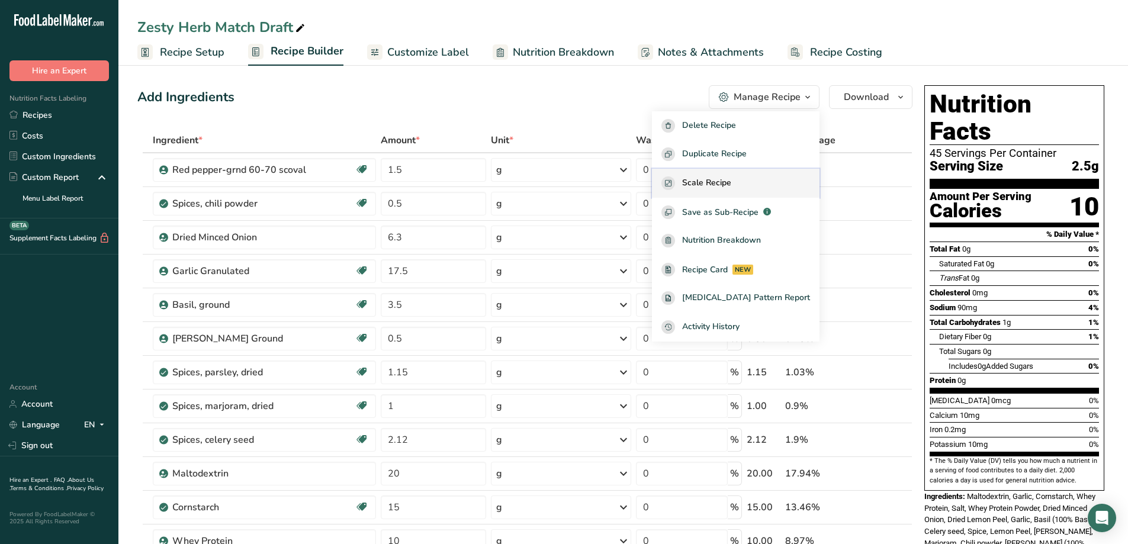
click at [767, 174] on button "Scale Recipe" at bounding box center [736, 183] width 168 height 29
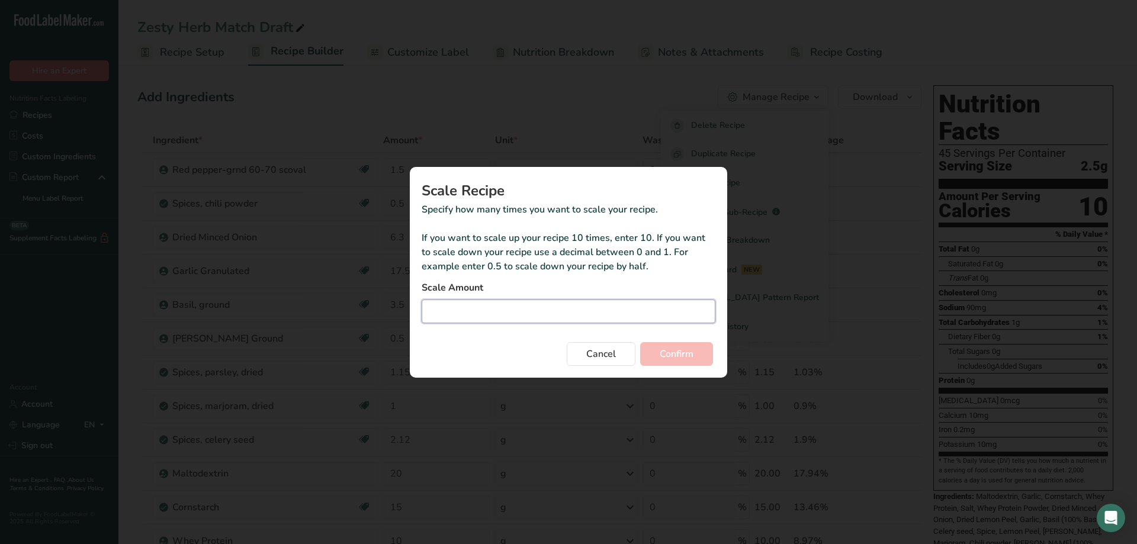
click at [580, 314] on input "Duplicate recipe modal" at bounding box center [568, 312] width 294 height 24
type input "8.15"
click at [640, 342] on button "Confirm" at bounding box center [676, 354] width 73 height 24
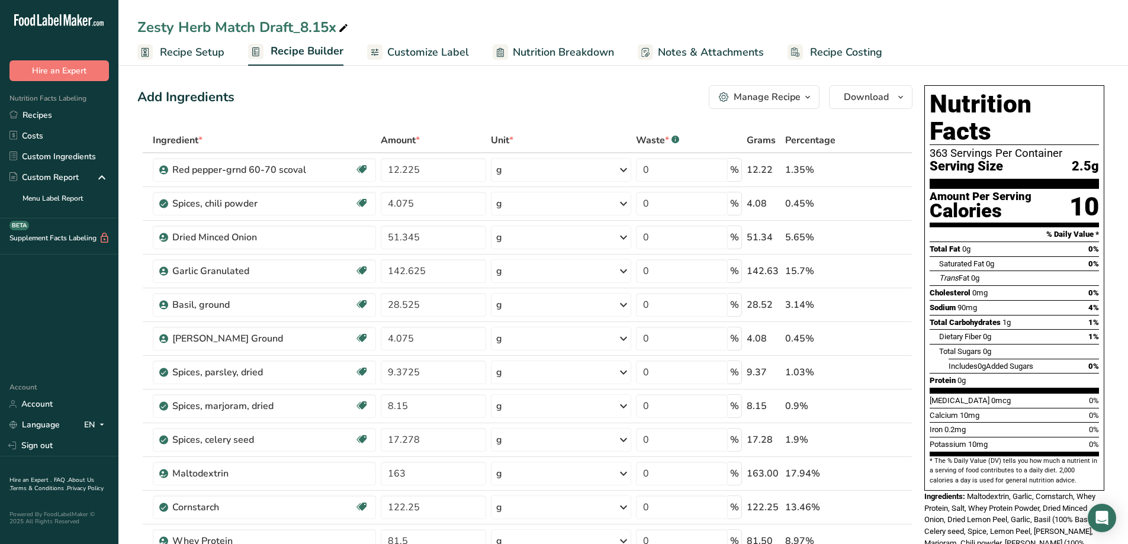
click at [813, 101] on span "button" at bounding box center [807, 97] width 14 height 14
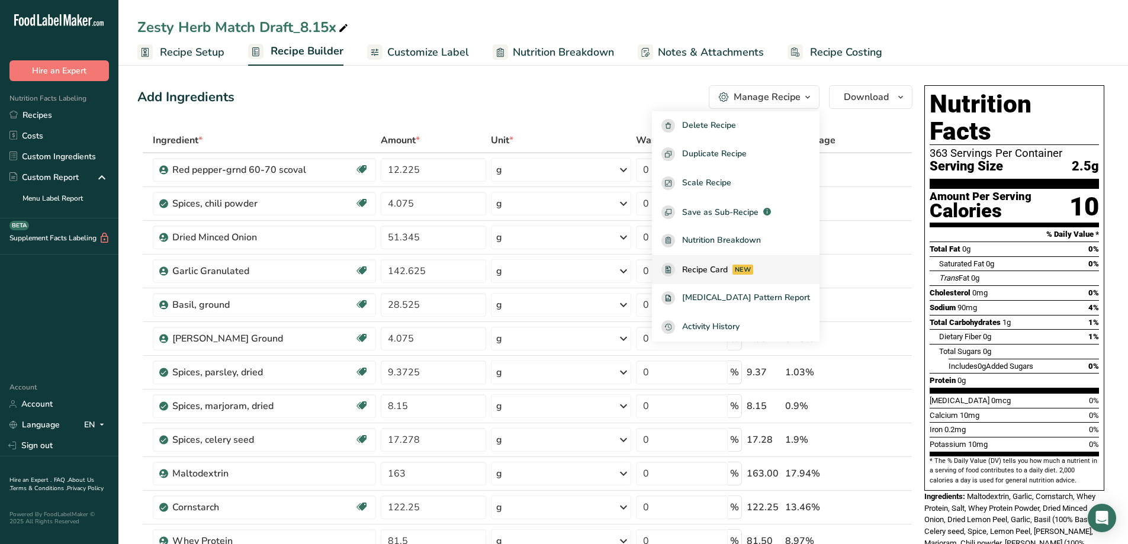
click at [766, 262] on link "Recipe Card NEW" at bounding box center [736, 269] width 168 height 29
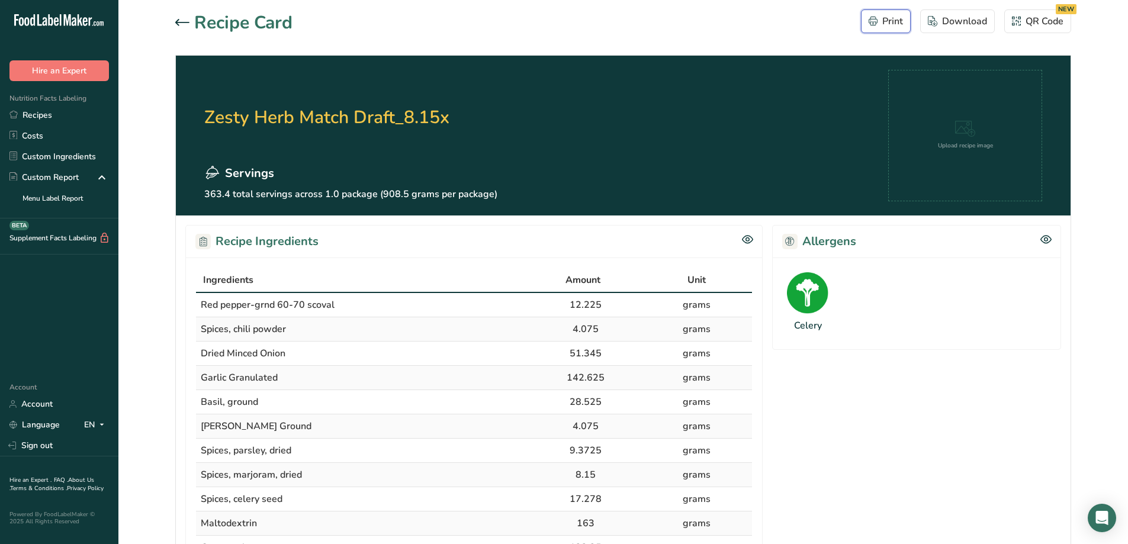
click at [869, 16] on div "Print" at bounding box center [885, 21] width 34 height 14
click at [182, 21] on icon at bounding box center [182, 22] width 14 height 7
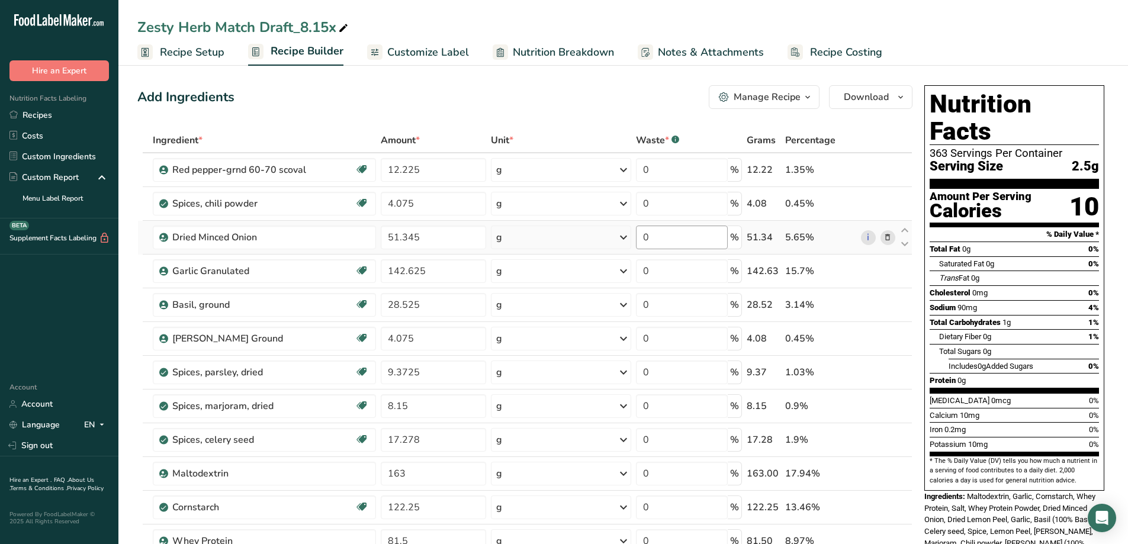
scroll to position [296, 0]
